Goal: Task Accomplishment & Management: Use online tool/utility

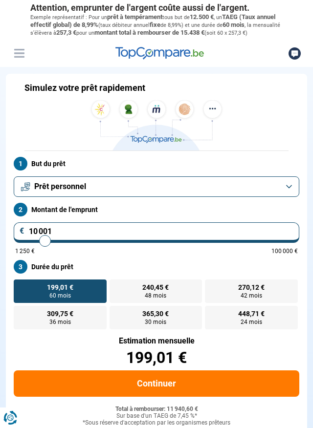
type input "13 000"
type input "13000"
type input "13 750"
type input "13750"
type input "16 250"
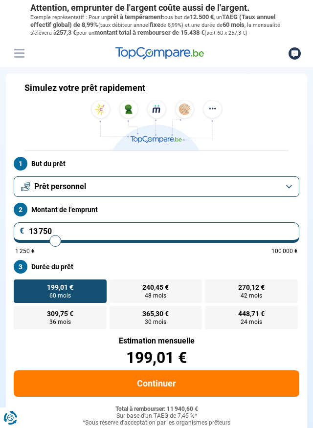
type input "16250"
type input "17 000"
type input "17000"
type input "18 250"
type input "18250"
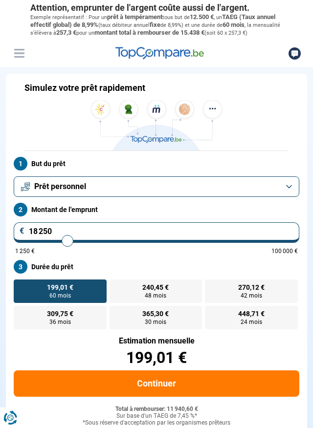
type input "19 750"
type input "19750"
type input "20 000"
type input "20000"
type input "20 750"
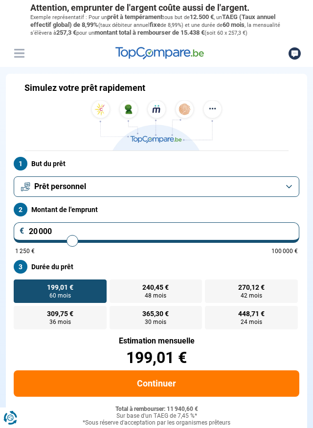
type input "20750"
type input "21 500"
type input "21500"
type input "22 000"
type input "22000"
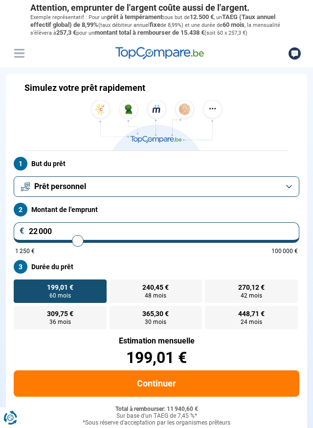
type input "22 250"
type input "22250"
type input "22 750"
type input "22750"
type input "23 000"
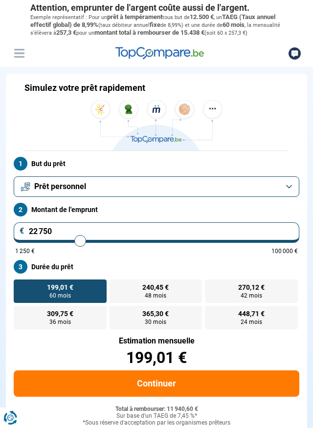
type input "23000"
type input "23 250"
type input "23250"
type input "23 500"
type input "23500"
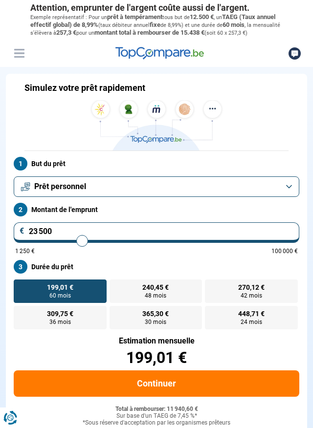
type input "23 750"
type input "23750"
type input "24 000"
type input "24000"
type input "24 250"
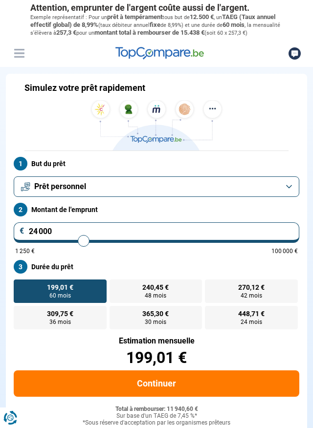
type input "24250"
type input "24 500"
type input "24500"
type input "24 750"
type input "24750"
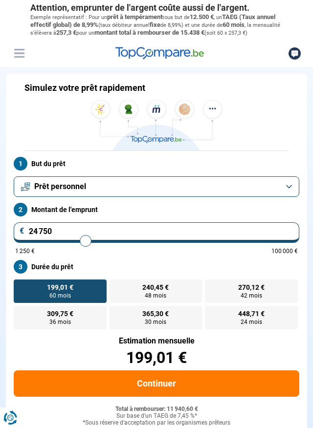
type input "25 000"
type input "25000"
type input "25 250"
type input "25250"
type input "25 500"
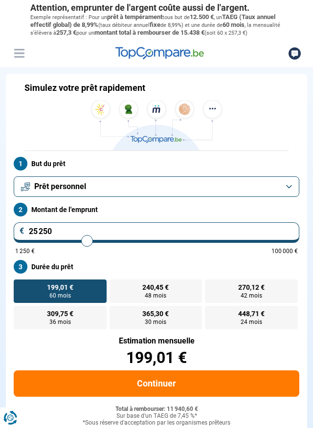
type input "25500"
type input "25 750"
type input "25750"
type input "26 000"
type input "26000"
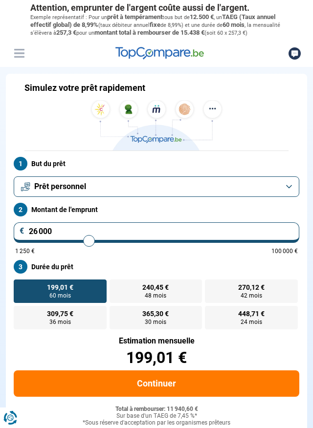
type input "26 250"
type input "26250"
type input "26 500"
type input "26500"
type input "26 750"
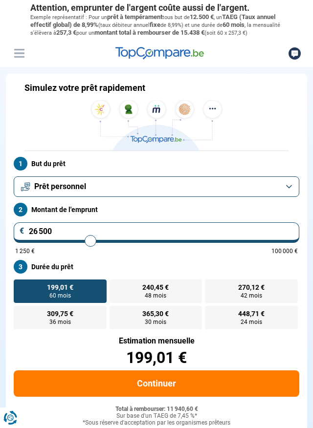
type input "26750"
type input "27 000"
type input "27000"
type input "27 250"
type input "27250"
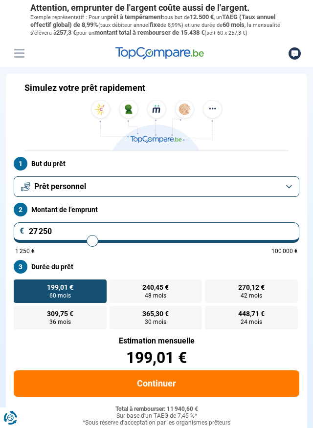
type input "27 500"
type input "27500"
type input "27 750"
type input "27750"
type input "28 000"
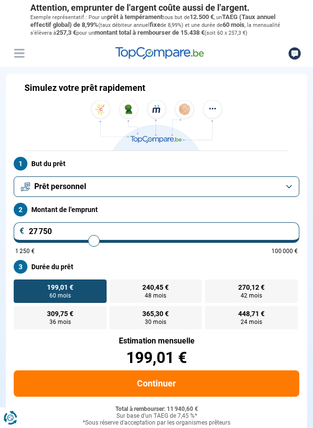
type input "28000"
type input "28 250"
type input "28250"
type input "28 500"
type input "28500"
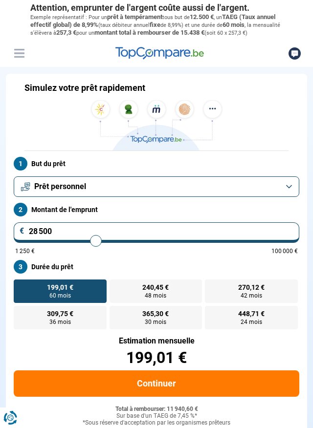
type input "28 750"
type input "28750"
type input "29 000"
type input "29000"
type input "29 250"
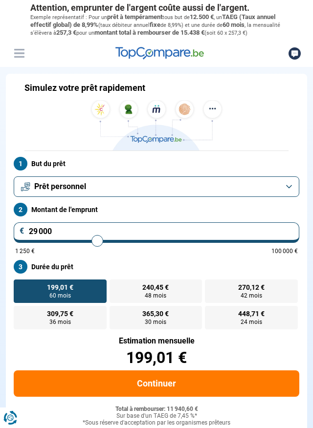
type input "29250"
type input "29 500"
type input "29500"
type input "29 750"
type input "29750"
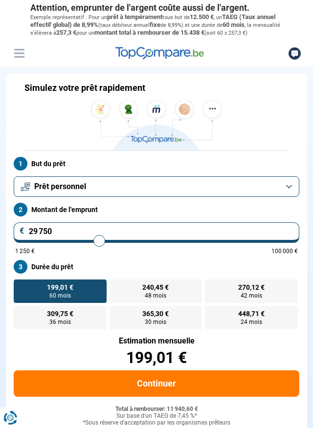
type input "30 000"
type input "30000"
type input "30 250"
type input "30250"
type input "30 500"
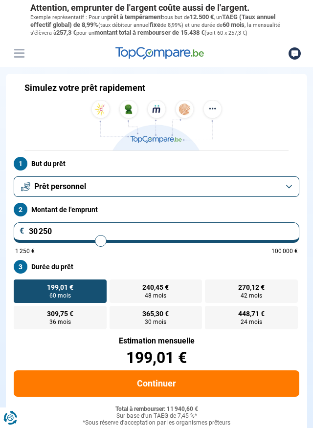
type input "30500"
type input "30 250"
type input "30250"
type input "30 000"
type input "30000"
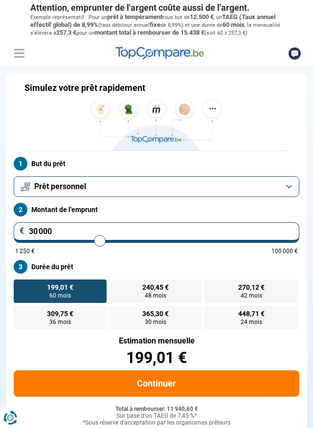
type input "29 750"
type input "29750"
type input "30 000"
type input "30000"
type input "30 250"
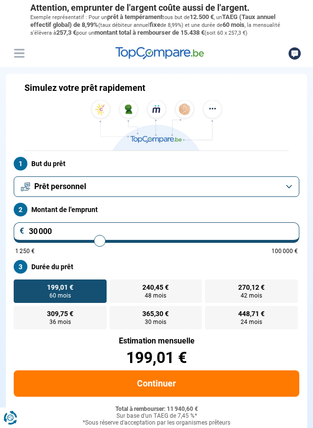
type input "30250"
type input "30 000"
type input "30000"
type input "29 750"
type input "29750"
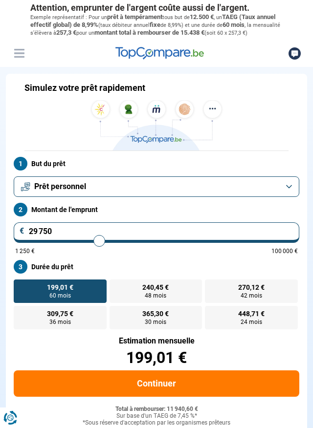
type input "30 000"
type input "30000"
type input "30 250"
type input "30250"
radio input "false"
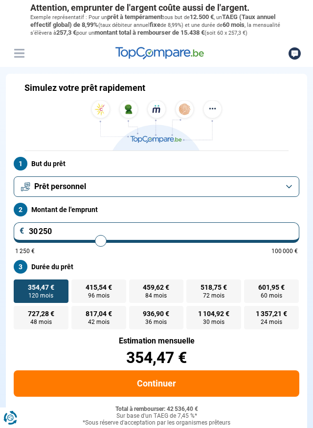
scroll to position [6, 0]
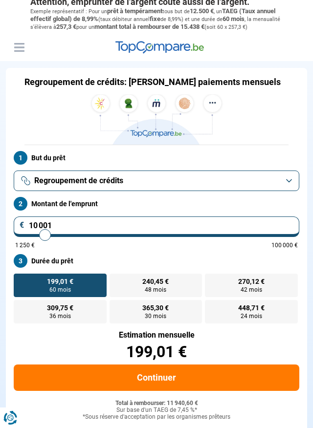
type input "12 000"
type input "12000"
type input "12 500"
type input "12500"
type input "13 000"
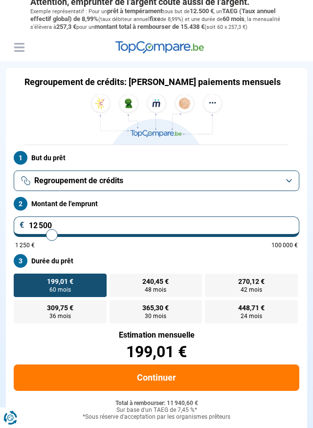
type input "13000"
type input "13 500"
type input "13500"
type input "14 000"
type input "14000"
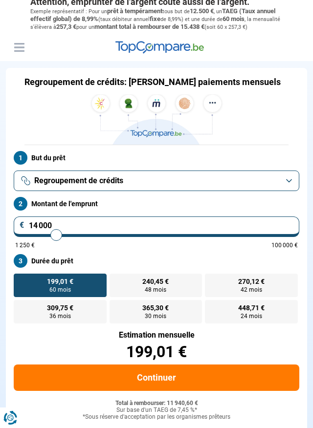
type input "14 500"
type input "14500"
type input "14 750"
type input "14750"
type input "15 250"
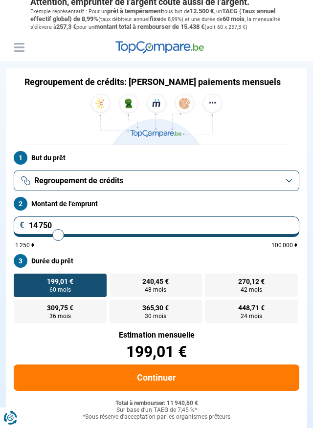
type input "15250"
type input "15 500"
type input "15500"
type input "15 750"
type input "15750"
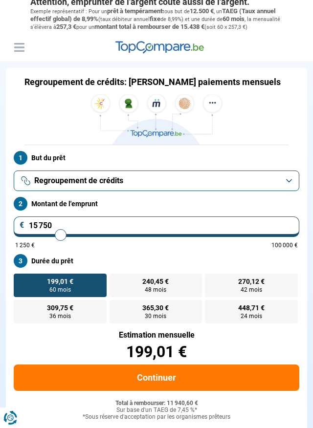
type input "16 000"
type input "16000"
type input "16 250"
type input "16250"
type input "16 750"
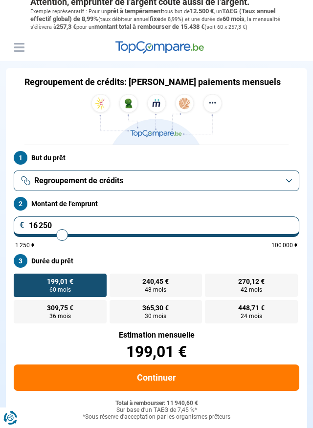
type input "16750"
type input "17 250"
type input "17250"
type input "17 500"
type input "17500"
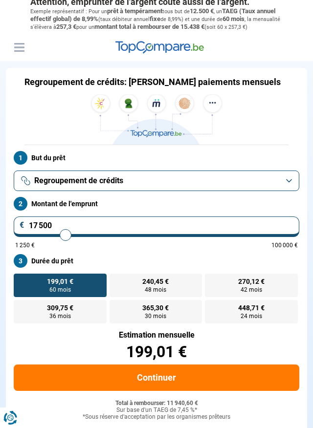
type input "17 750"
type input "17750"
type input "18 000"
type input "18000"
type input "18 250"
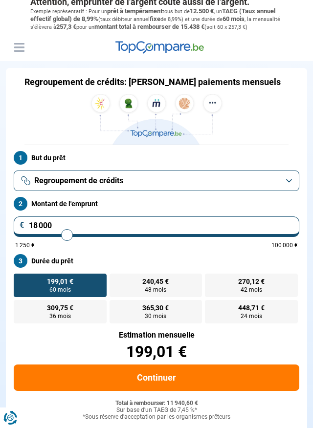
type input "18250"
type input "18 500"
type input "18500"
type input "18 750"
type input "18750"
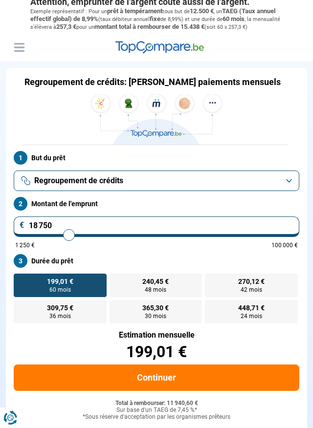
type input "19 000"
type input "19000"
type input "19 250"
type input "19250"
type input "19 500"
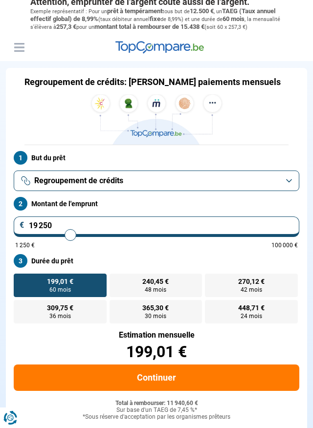
type input "19500"
type input "19 750"
type input "19750"
type input "20 000"
type input "20000"
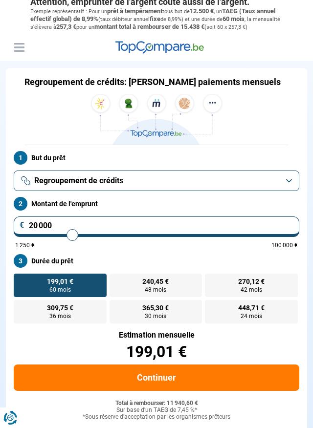
type input "20 250"
type input "20250"
type input "20 500"
type input "20500"
type input "20 750"
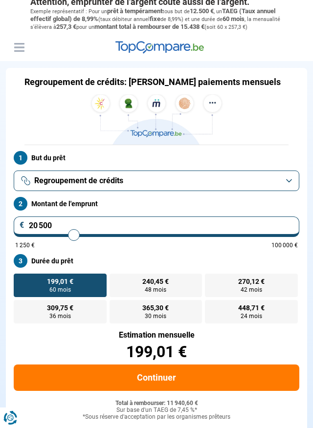
type input "20750"
type input "21 000"
type input "21000"
type input "21 250"
type input "21250"
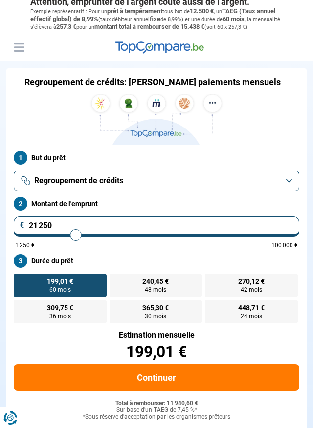
type input "21 500"
type input "21500"
type input "21 750"
type input "21750"
type input "22 000"
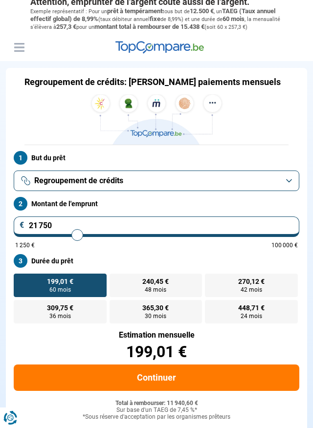
type input "22000"
type input "22 250"
type input "22250"
type input "22 500"
type input "22500"
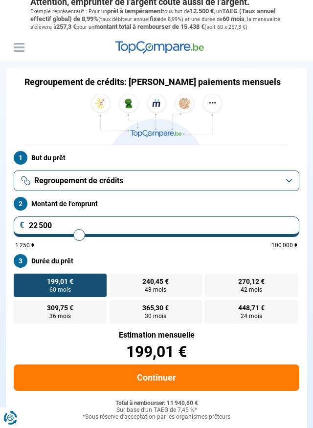
type input "22 750"
type input "22750"
type input "23 000"
type input "23000"
type input "23 250"
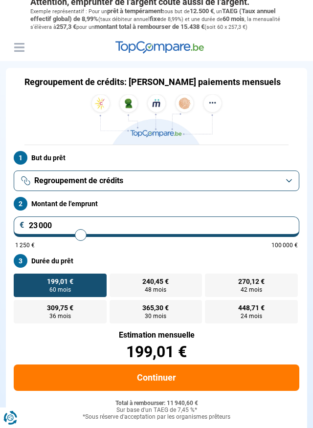
type input "23250"
type input "23 500"
type input "23500"
type input "23 750"
type input "23750"
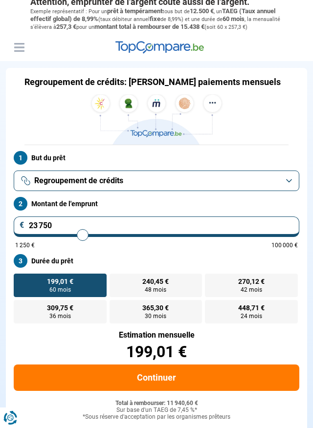
type input "24 000"
type input "24000"
type input "24 250"
type input "24250"
type input "24 500"
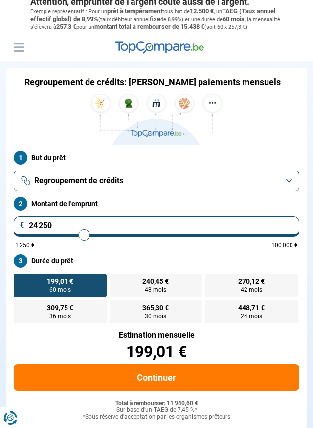
type input "24500"
type input "24 750"
type input "24750"
type input "25 000"
type input "25000"
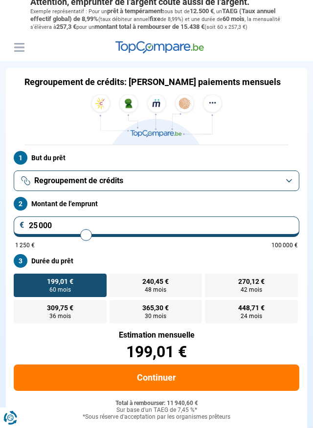
type input "25 250"
type input "25250"
type input "25 500"
type input "25500"
type input "25 750"
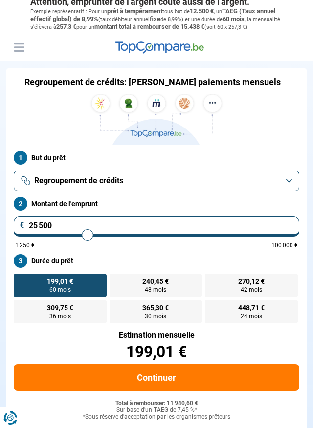
type input "25750"
type input "26 000"
type input "26000"
type input "26 250"
type input "26250"
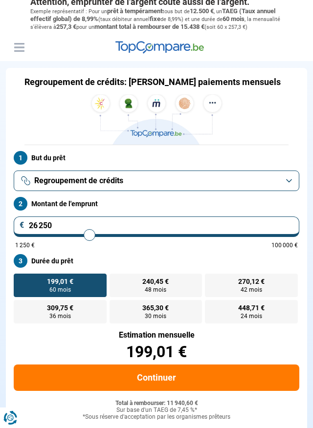
type input "26 500"
type input "26500"
type input "26 750"
type input "26750"
type input "27 000"
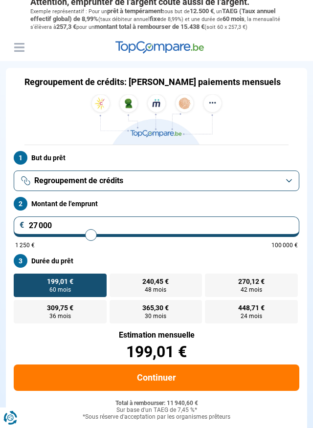
type input "27000"
type input "27 250"
type input "27250"
type input "27 500"
type input "27500"
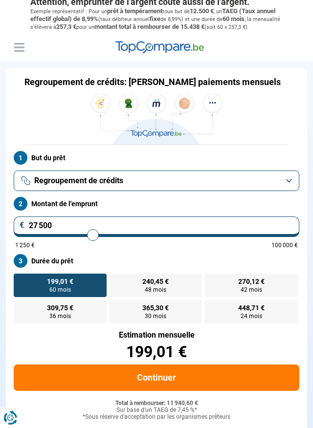
type input "27 750"
type input "27750"
type input "28 000"
type input "28000"
type input "28 250"
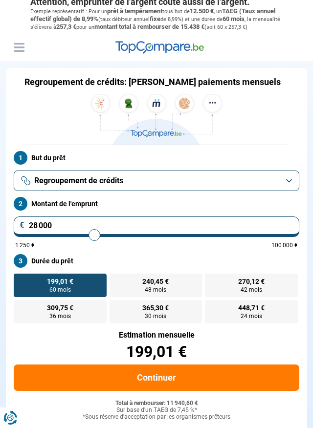
type input "28250"
type input "28 500"
type input "28500"
type input "28 750"
type input "28750"
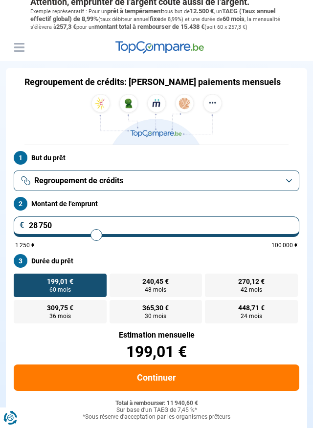
type input "29 000"
type input "29000"
type input "29 250"
type input "29250"
type input "29 500"
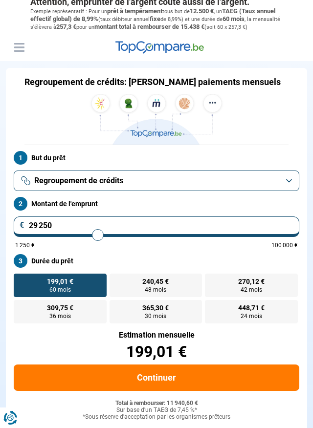
type input "29500"
type input "29 750"
type input "29750"
type input "30 000"
type input "30000"
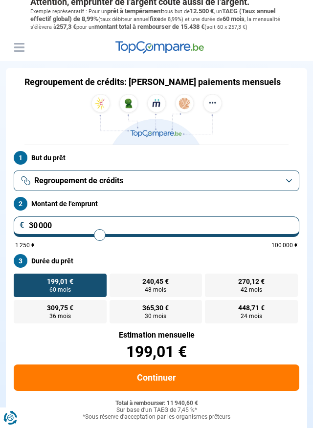
type input "30 250"
type input "30250"
type input "30 500"
type input "30500"
type input "30 750"
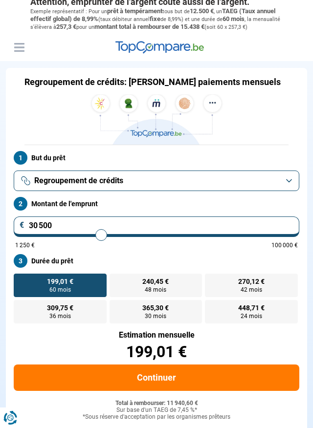
type input "30750"
type input "30 500"
type input "30500"
type input "30 250"
type input "30250"
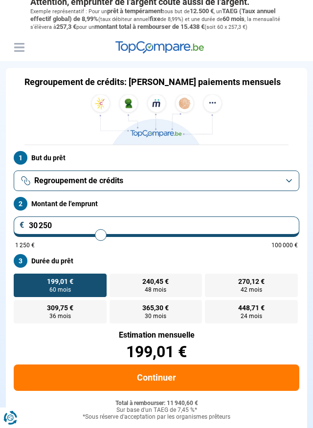
type input "30 000"
type input "30000"
radio input "false"
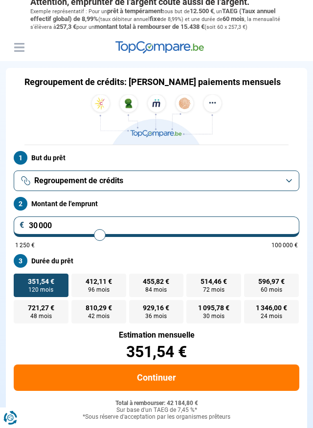
type input "50 750"
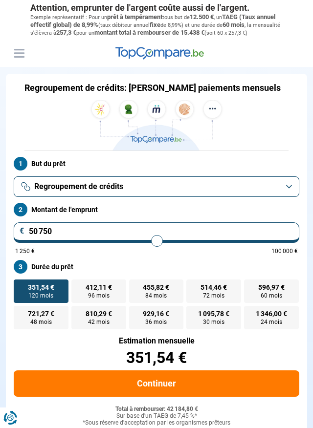
type input "50750"
